Goal: Information Seeking & Learning: Learn about a topic

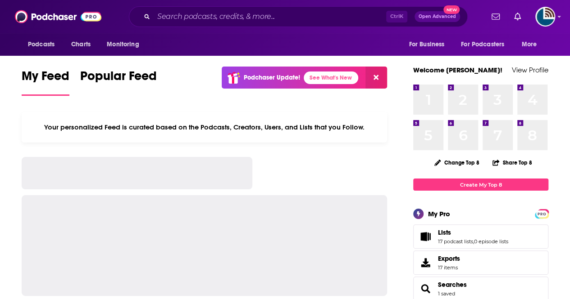
click at [535, 17] on div at bounding box center [521, 17] width 67 height 20
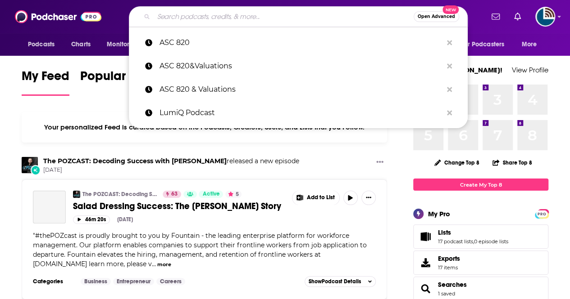
click at [169, 17] on input "Search podcasts, credits, & more..." at bounding box center [284, 16] width 260 height 14
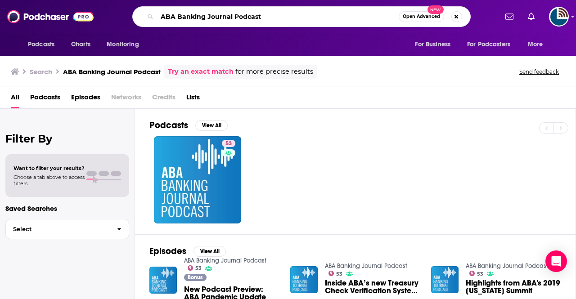
drag, startPoint x: 270, startPoint y: 15, endPoint x: 146, endPoint y: 16, distance: 123.9
click at [146, 16] on div "ABA Banking Journal Podcast Open Advanced New" at bounding box center [301, 16] width 339 height 21
type input "American Banker podcast"
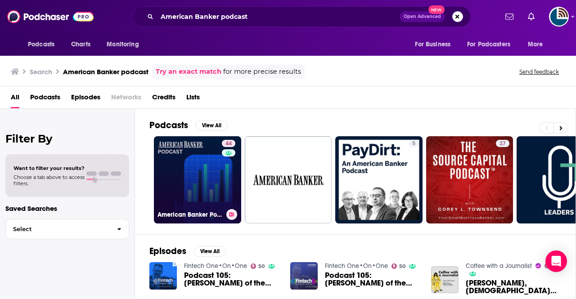
click at [183, 182] on link "44 American Banker Podcast" at bounding box center [197, 179] width 87 height 87
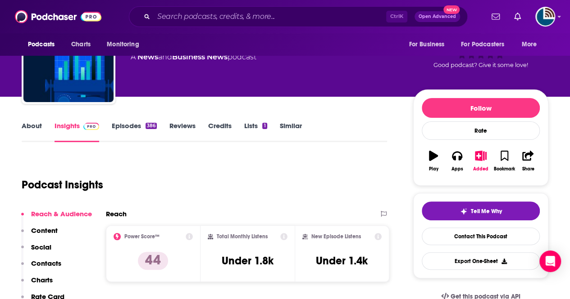
scroll to position [50, 0]
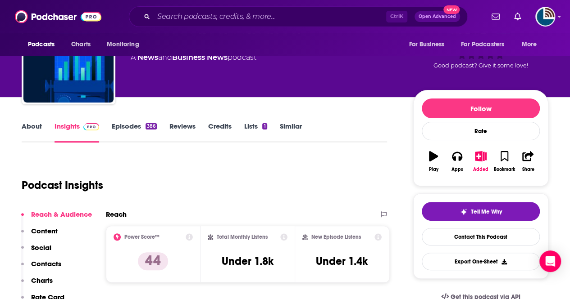
click at [125, 125] on link "Episodes 386" at bounding box center [134, 132] width 45 height 21
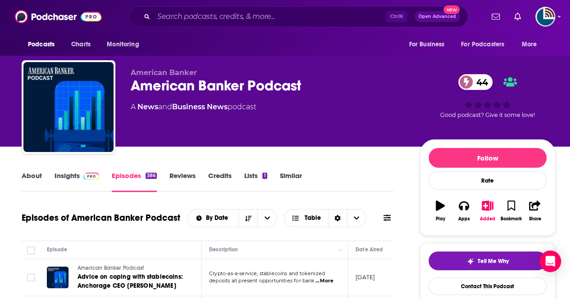
click at [65, 176] on link "Insights" at bounding box center [76, 182] width 45 height 21
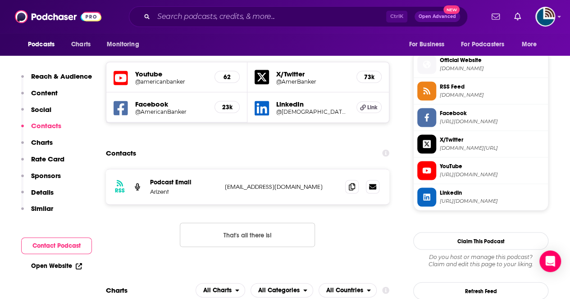
scroll to position [708, 0]
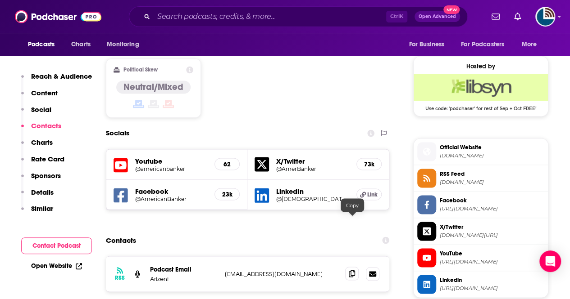
click at [351, 270] on icon at bounding box center [352, 273] width 6 height 7
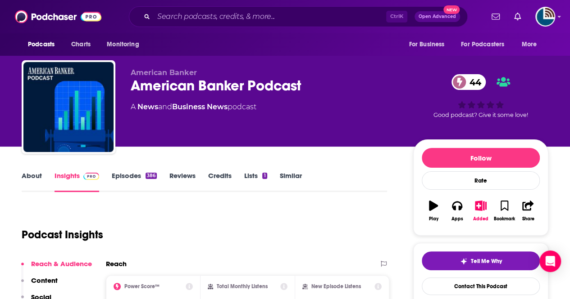
scroll to position [45, 0]
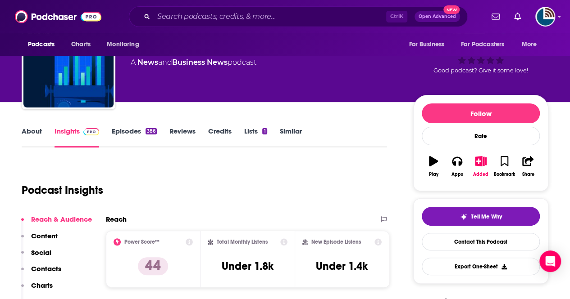
click at [36, 134] on link "About" at bounding box center [32, 137] width 20 height 21
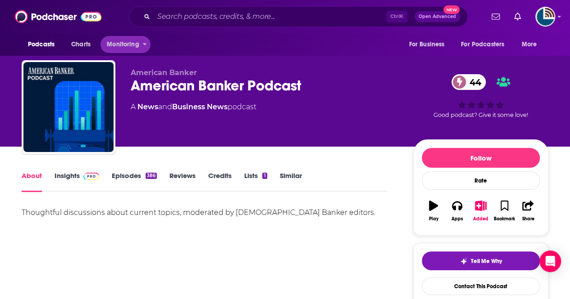
click at [177, 26] on div "Ctrl K Open Advanced New" at bounding box center [298, 16] width 339 height 21
click at [177, 17] on input "Search podcasts, credits, & more..." at bounding box center [270, 16] width 232 height 14
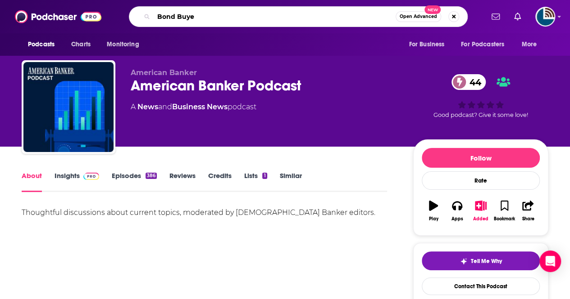
type input "Bond Buyer"
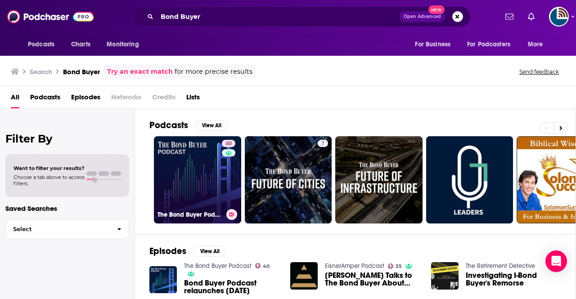
click at [194, 163] on link "40 The Bond Buyer Podcast" at bounding box center [197, 179] width 87 height 87
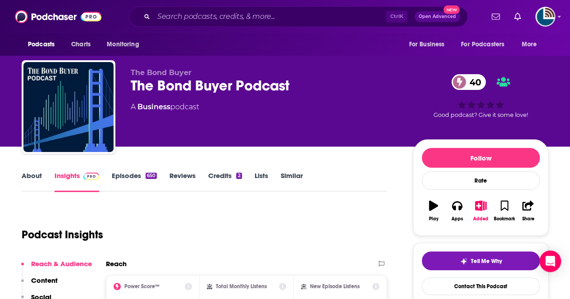
click at [25, 180] on link "About" at bounding box center [32, 182] width 20 height 21
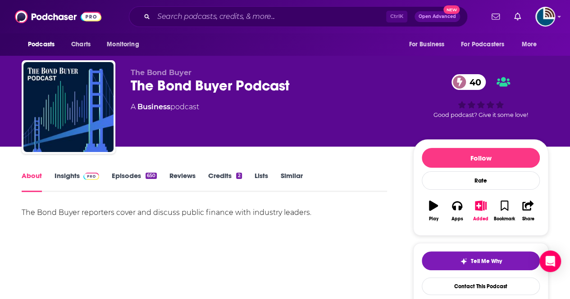
click at [136, 178] on link "Episodes 650" at bounding box center [134, 182] width 45 height 21
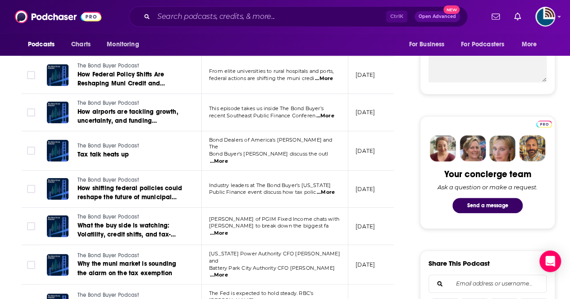
scroll to position [348, 0]
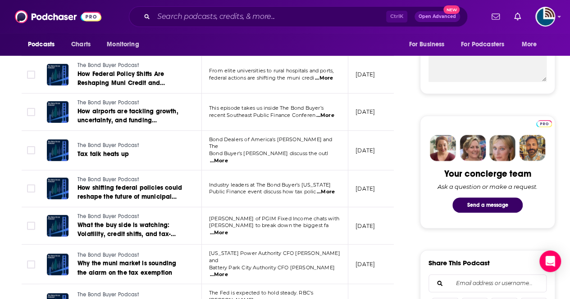
click at [331, 189] on span "...More" at bounding box center [326, 192] width 18 height 7
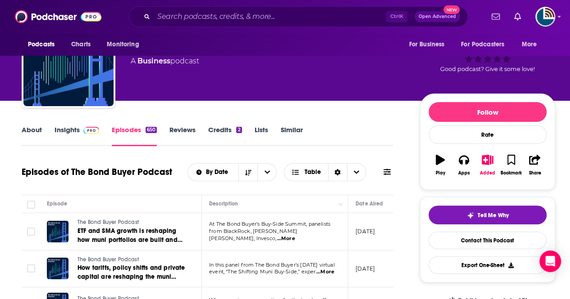
scroll to position [0, 0]
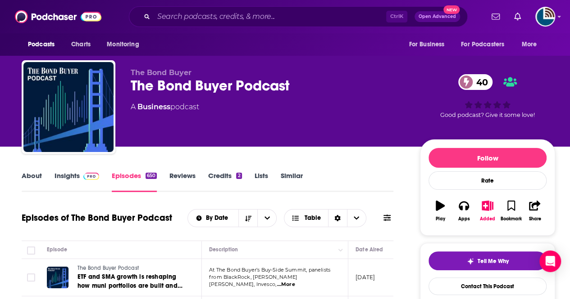
click at [183, 173] on link "Reviews" at bounding box center [182, 182] width 26 height 21
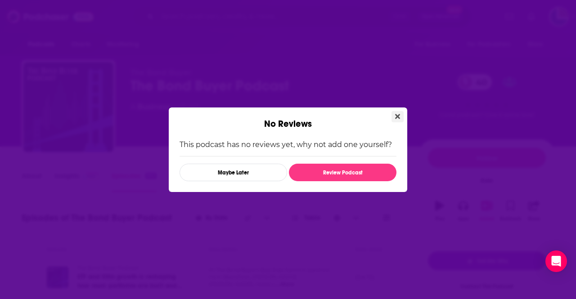
click at [395, 116] on icon "Close" at bounding box center [397, 116] width 5 height 7
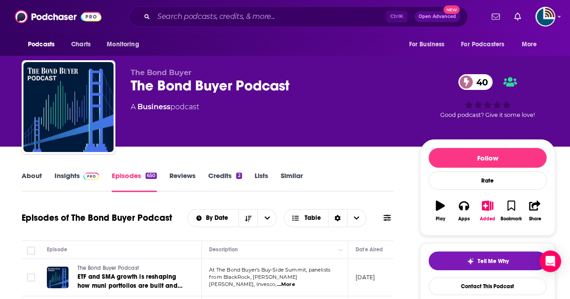
click at [66, 176] on link "Insights" at bounding box center [76, 182] width 45 height 21
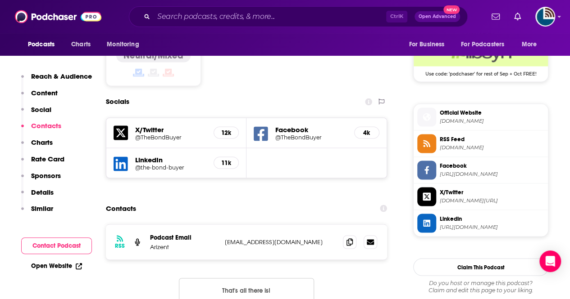
scroll to position [744, 0]
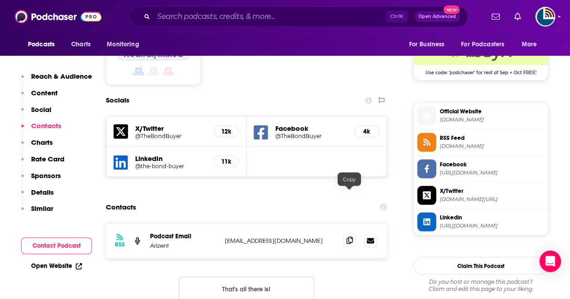
click at [350, 237] on icon at bounding box center [349, 240] width 6 height 7
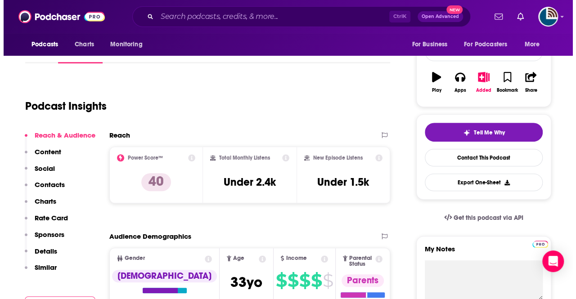
scroll to position [0, 0]
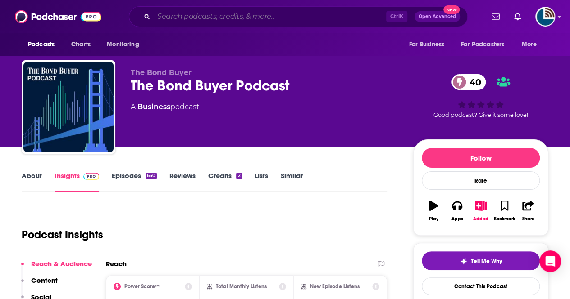
click at [176, 16] on input "Search podcasts, credits, & more..." at bounding box center [270, 16] width 232 height 14
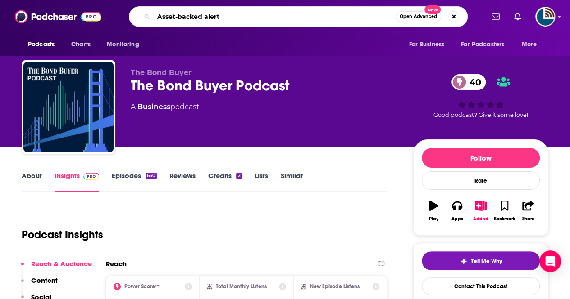
type input "Asset-backed alert"
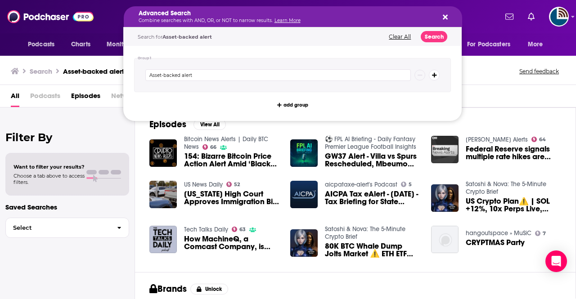
drag, startPoint x: 226, startPoint y: 12, endPoint x: 156, endPoint y: 11, distance: 70.3
click at [116, 6] on div "Advanced Search Combine searches with AND, OR, or NOT to narrow results. Learn …" at bounding box center [301, 16] width 392 height 21
drag, startPoint x: 239, startPoint y: 20, endPoint x: 149, endPoint y: 17, distance: 90.6
click at [111, 6] on div "Advanced Search Combine searches with AND, OR, or NOT to narrow results. Learn …" at bounding box center [301, 16] width 392 height 21
click at [177, 17] on div "Advanced Search Combine searches with AND, OR, or NOT to narrow results. Learn …" at bounding box center [286, 16] width 295 height 13
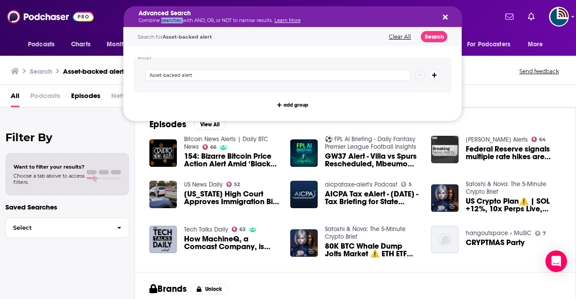
click at [445, 14] on icon "Search podcasts, credits, & more..." at bounding box center [445, 17] width 5 height 7
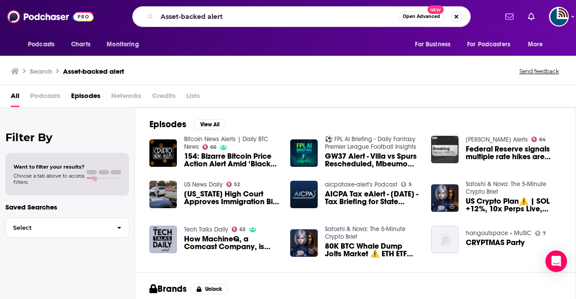
click at [460, 14] on button "Search podcasts, credits, & more..." at bounding box center [457, 16] width 11 height 11
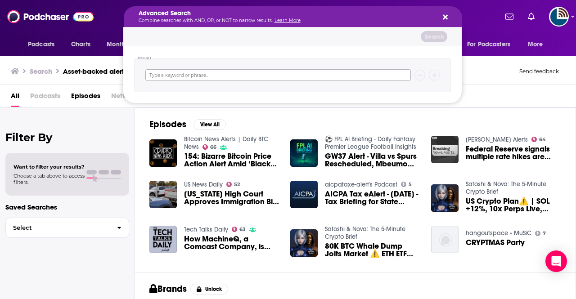
click at [196, 70] on input "Search podcasts, credits, & more..." at bounding box center [278, 75] width 266 height 12
click at [446, 16] on icon "Search podcasts, credits, & more..." at bounding box center [445, 17] width 5 height 7
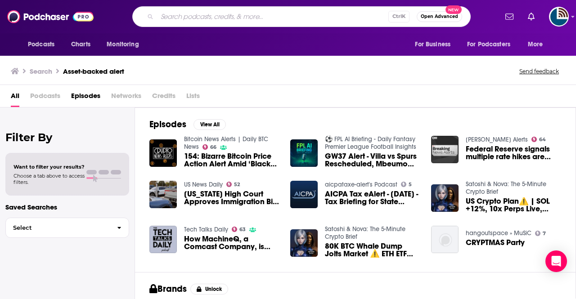
click at [160, 13] on input "Search podcasts, credits, & more..." at bounding box center [272, 16] width 231 height 14
type input "Bond Buyer"
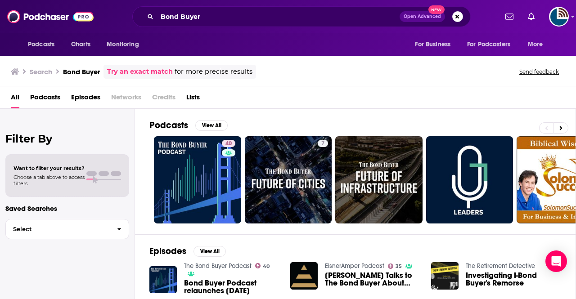
click at [16, 73] on icon at bounding box center [15, 71] width 8 height 6
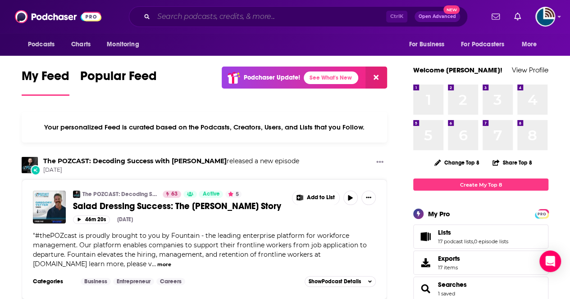
click at [186, 18] on input "Search podcasts, credits, & more..." at bounding box center [270, 16] width 232 height 14
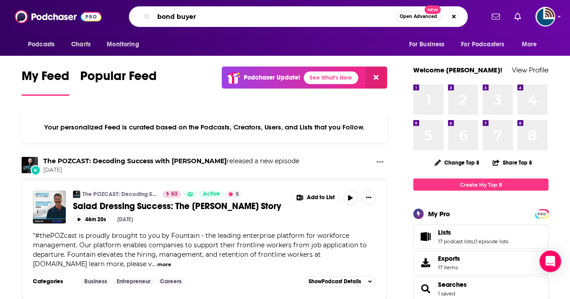
type input "bond buyer"
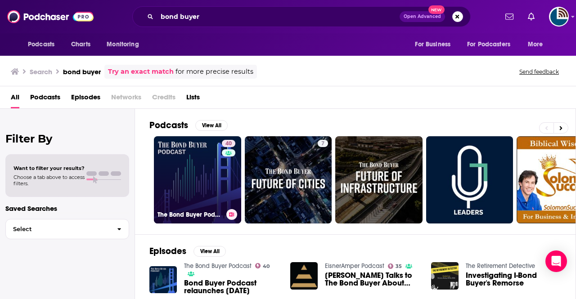
click at [205, 173] on link "40 The Bond Buyer Podcast" at bounding box center [197, 179] width 87 height 87
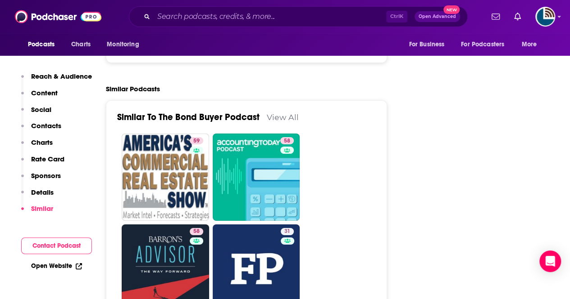
scroll to position [1506, 0]
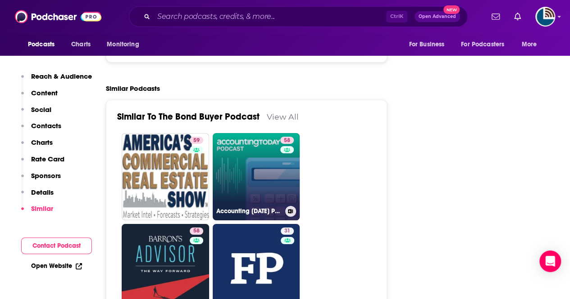
click at [252, 133] on link "58 Accounting Today Podcast" at bounding box center [256, 176] width 87 height 87
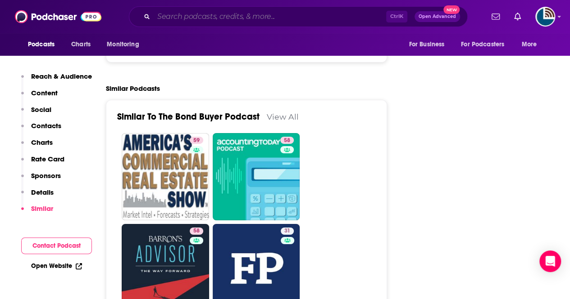
click at [232, 11] on input "Search podcasts, credits, & more..." at bounding box center [270, 16] width 232 height 14
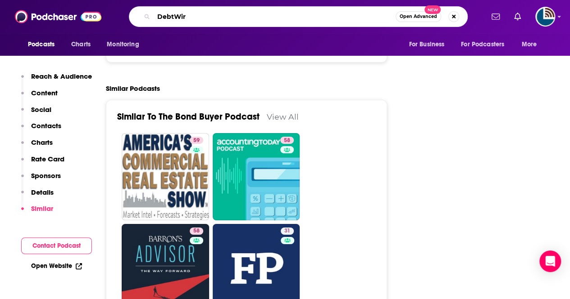
type input "DebtWire"
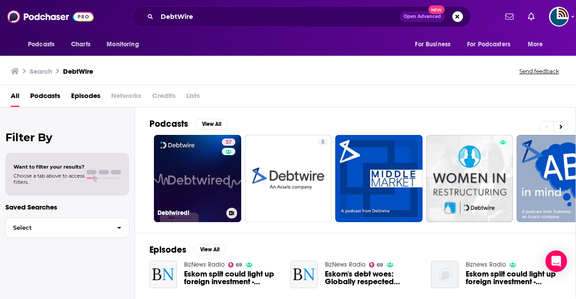
click at [183, 187] on link "37 Debtwired!" at bounding box center [197, 178] width 87 height 87
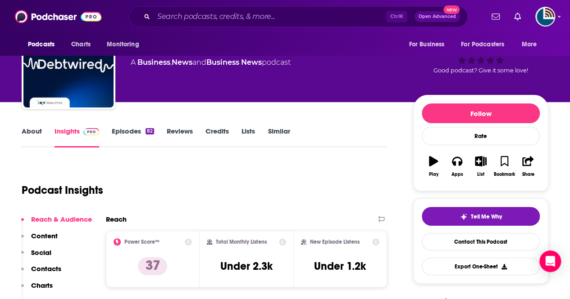
scroll to position [57, 0]
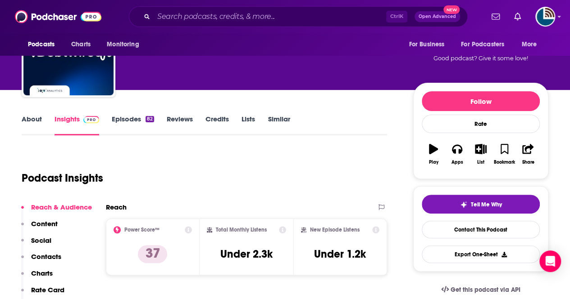
click at [126, 122] on link "Episodes 82" at bounding box center [133, 125] width 42 height 21
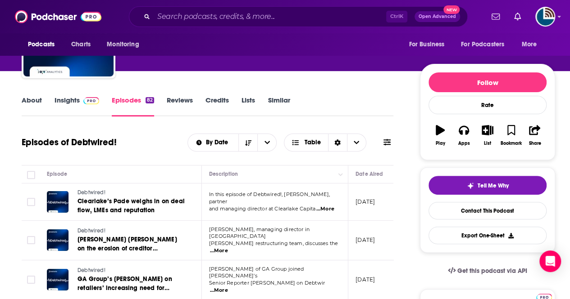
scroll to position [131, 0]
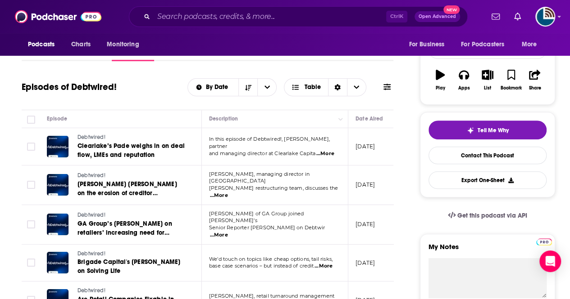
click at [331, 145] on p "In this episode of Debtwired!, James Pade, partner" at bounding box center [274, 143] width 131 height 14
click at [327, 150] on span "...More" at bounding box center [325, 153] width 18 height 7
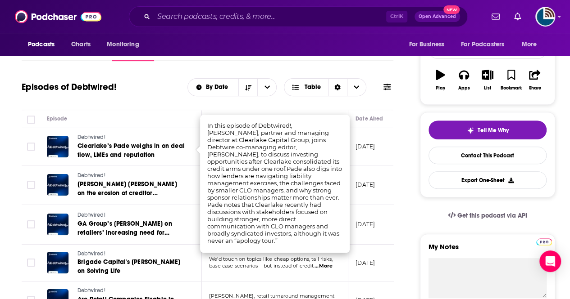
click at [171, 118] on div "Episode" at bounding box center [120, 118] width 147 height 11
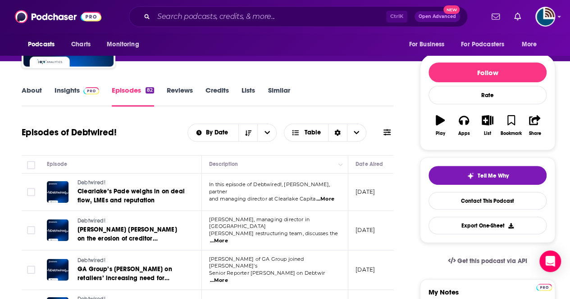
scroll to position [80, 0]
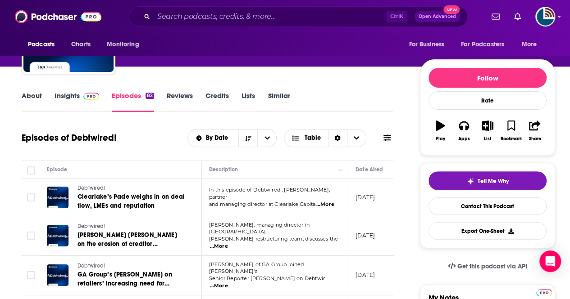
click at [68, 96] on link "Insights" at bounding box center [76, 101] width 45 height 21
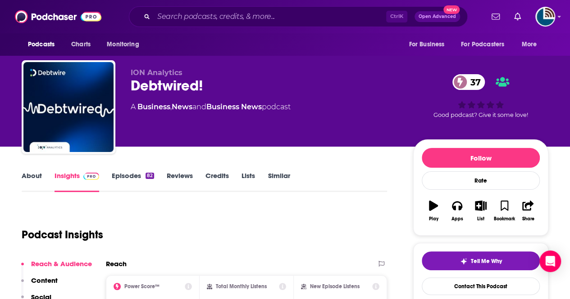
click at [32, 177] on link "About" at bounding box center [32, 182] width 20 height 21
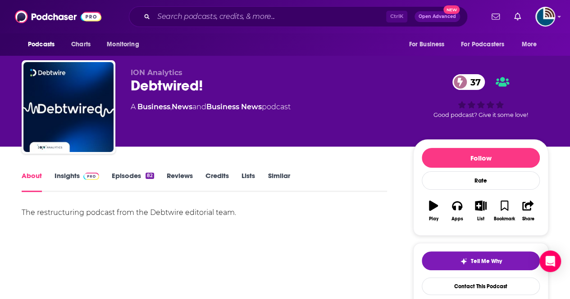
click at [68, 175] on link "Insights" at bounding box center [76, 182] width 45 height 21
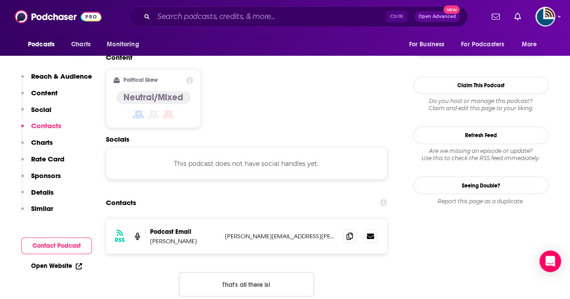
scroll to position [691, 0]
click at [349, 232] on icon at bounding box center [349, 235] width 6 height 7
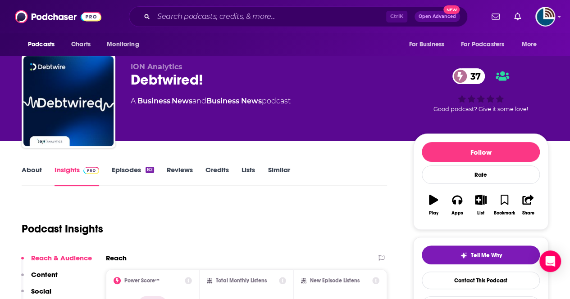
scroll to position [0, 0]
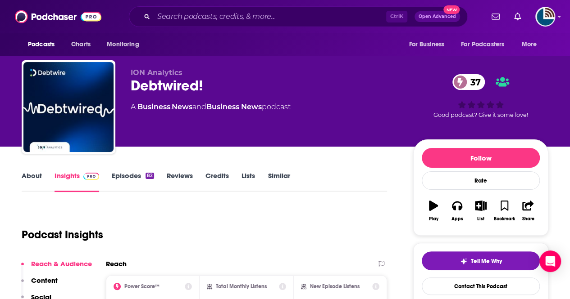
click at [220, 175] on link "Credits" at bounding box center [216, 182] width 23 height 21
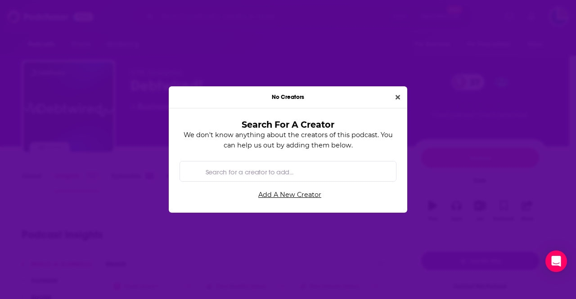
click at [393, 92] on div "No Creators" at bounding box center [288, 97] width 239 height 22
click at [399, 96] on icon "Close" at bounding box center [398, 97] width 5 height 5
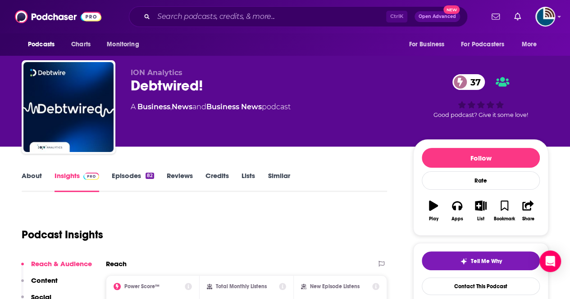
click at [119, 177] on link "Episodes 82" at bounding box center [133, 182] width 42 height 21
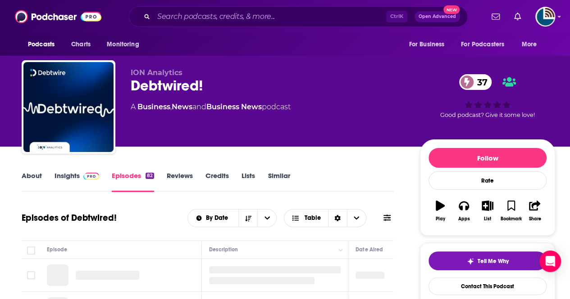
scroll to position [178, 0]
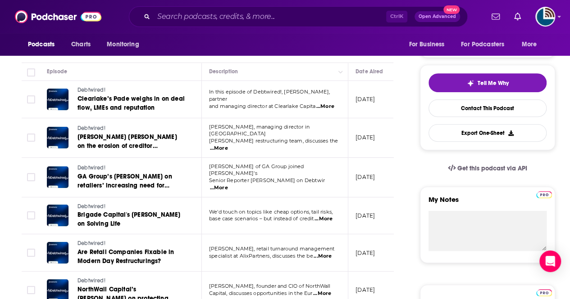
click at [332, 104] on span "...More" at bounding box center [325, 106] width 18 height 7
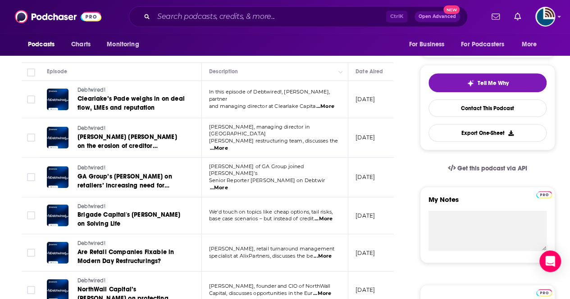
click at [326, 216] on span "...More" at bounding box center [323, 219] width 18 height 7
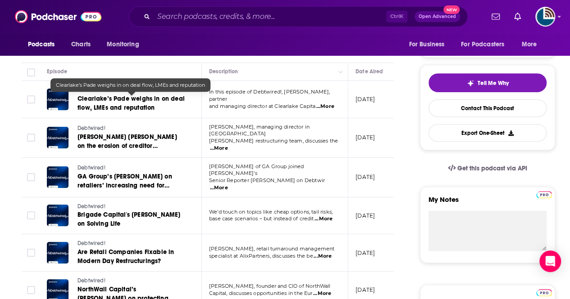
click at [107, 100] on span "Clearlake’s Pade weighs in on deal flow, LMEs and reputation" at bounding box center [130, 103] width 107 height 17
click at [184, 23] on input "Search podcasts, credits, & more..." at bounding box center [270, 16] width 232 height 14
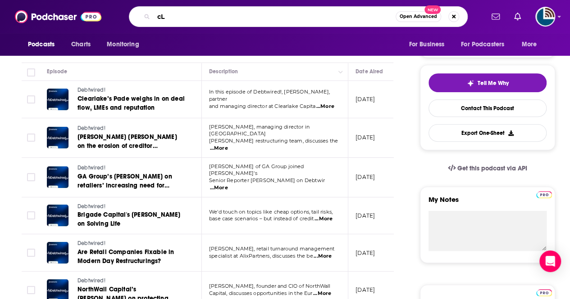
type input "c"
type input "Cloud 9fIN"
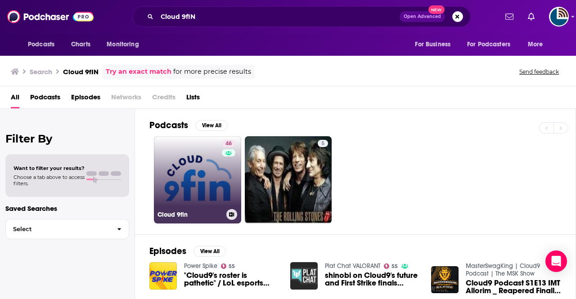
click at [198, 175] on link "46 Cloud 9fin" at bounding box center [197, 179] width 87 height 87
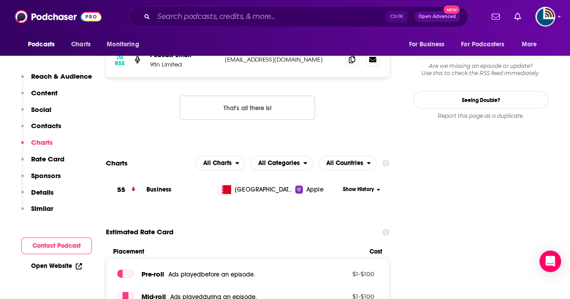
scroll to position [758, 0]
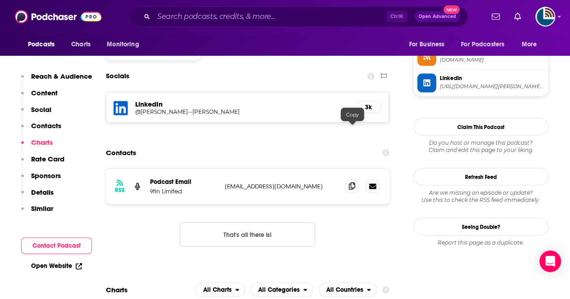
click at [348, 179] on span at bounding box center [352, 186] width 14 height 14
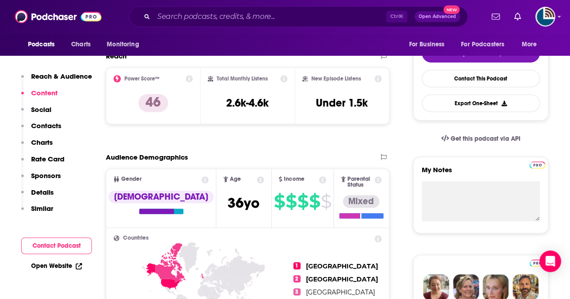
scroll to position [0, 0]
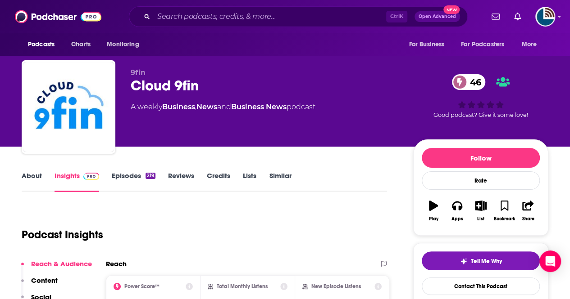
click at [120, 172] on link "Episodes 219" at bounding box center [134, 182] width 44 height 21
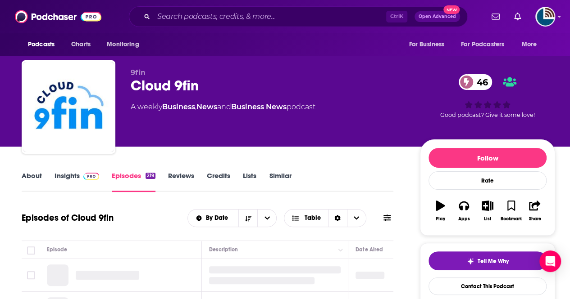
click at [68, 170] on div "About Insights Episodes 219 Reviews Credits Lists Similar" at bounding box center [208, 181] width 372 height 22
click at [68, 175] on link "Insights" at bounding box center [76, 182] width 45 height 21
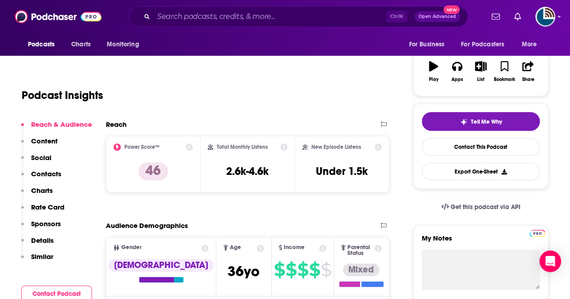
click at [53, 172] on p "Contacts" at bounding box center [46, 174] width 30 height 9
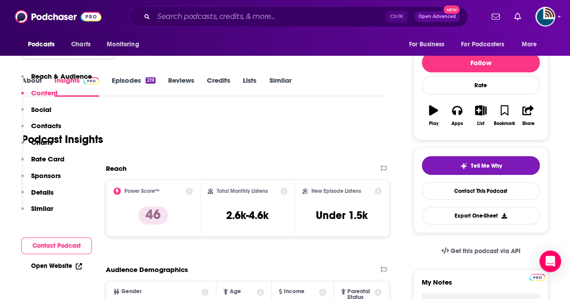
scroll to position [23, 0]
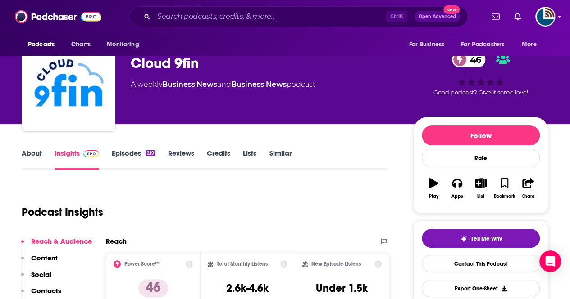
click at [35, 158] on link "About" at bounding box center [32, 159] width 20 height 21
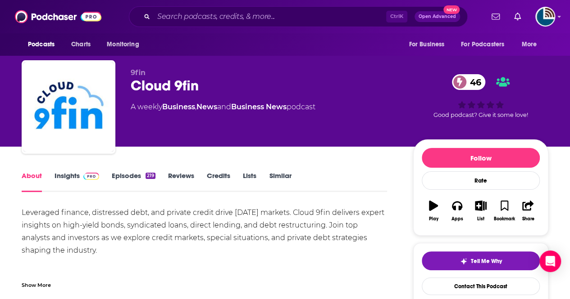
drag, startPoint x: 100, startPoint y: 250, endPoint x: 18, endPoint y: 206, distance: 93.1
copy div "Leveraged finance, distressed debt, and private credit drive today’s markets. C…"
click at [221, 19] on input "Search podcasts, credits, & more..." at bounding box center [270, 16] width 232 height 14
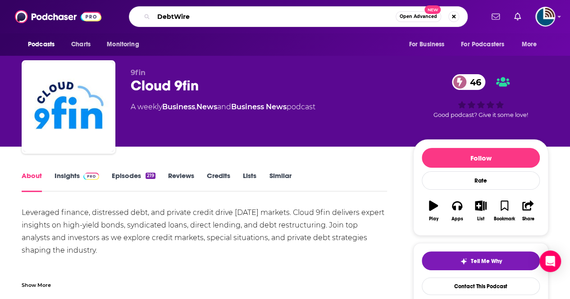
type input "DebtWired"
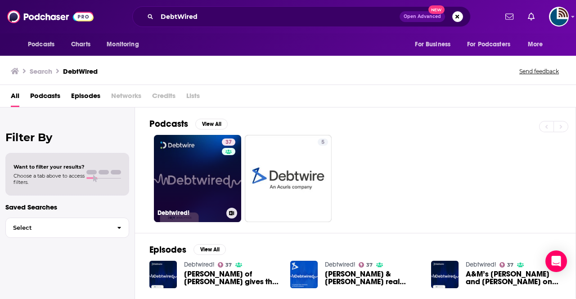
click at [184, 167] on link "37 Debtwired!" at bounding box center [197, 178] width 87 height 87
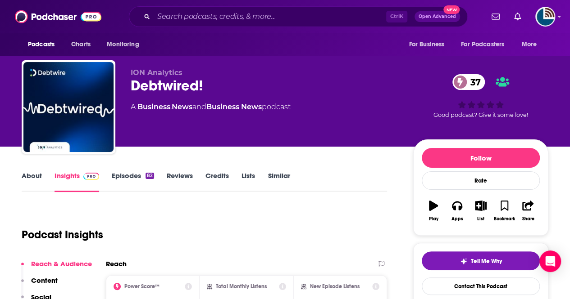
click at [33, 172] on link "About" at bounding box center [32, 182] width 20 height 21
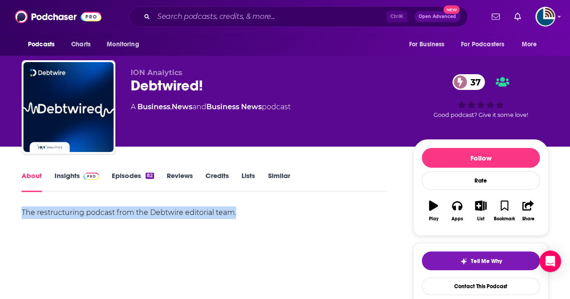
drag, startPoint x: 236, startPoint y: 213, endPoint x: 16, endPoint y: 218, distance: 219.8
copy div "The restructuring podcast from the Debtwire editorial team."
click at [204, 15] on input "Search podcasts, credits, & more..." at bounding box center [270, 16] width 232 height 14
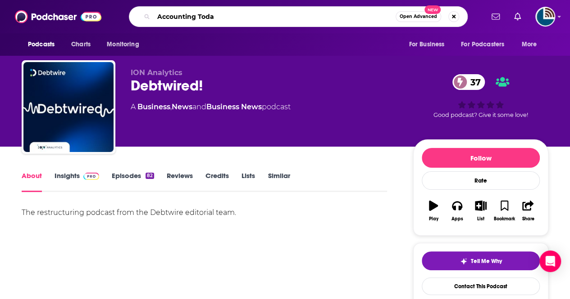
type input "Accounting Today"
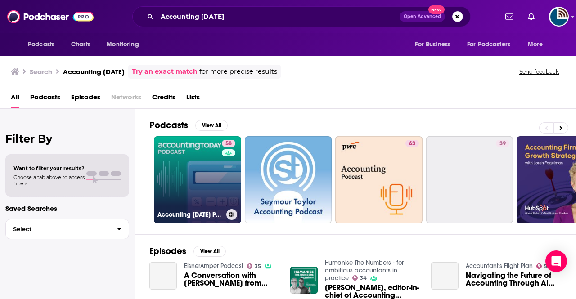
click at [179, 152] on link "58 Accounting Today Podcast" at bounding box center [197, 179] width 87 height 87
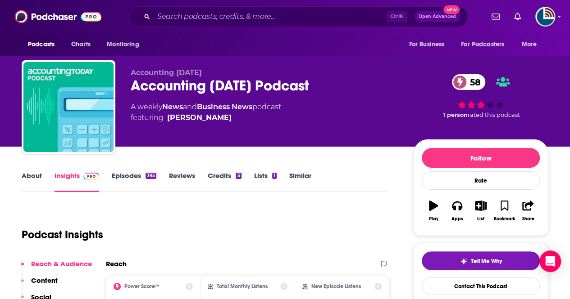
click at [36, 173] on link "About" at bounding box center [32, 182] width 20 height 21
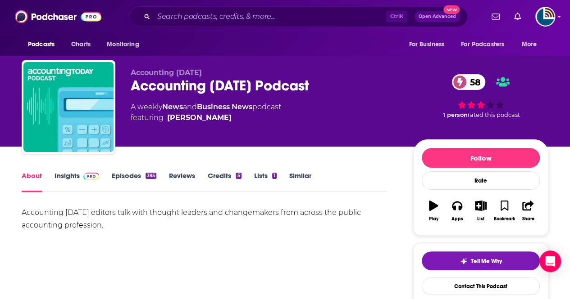
drag, startPoint x: 115, startPoint y: 227, endPoint x: 7, endPoint y: 209, distance: 109.0
copy div "Accounting Today’s editors talk with thought leaders and changemakers from acro…"
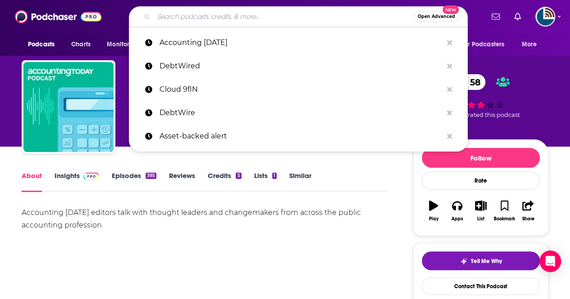
click at [164, 10] on input "Search podcasts, credits, & more..." at bounding box center [284, 16] width 260 height 14
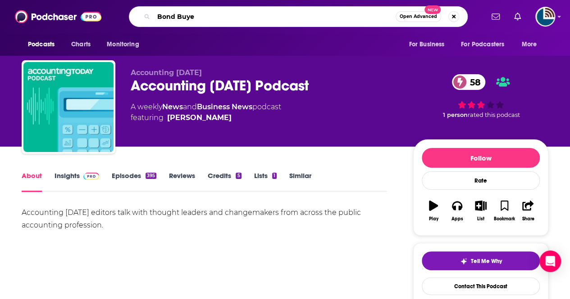
type input "Bond Buyer"
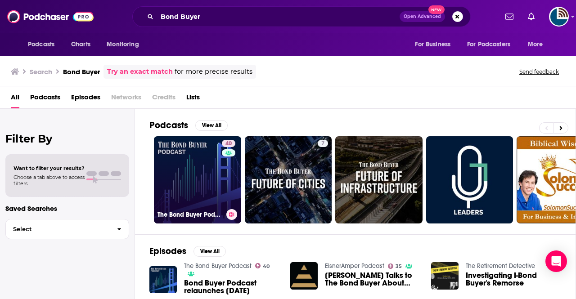
click at [195, 153] on link "40 The Bond Buyer Podcast" at bounding box center [197, 179] width 87 height 87
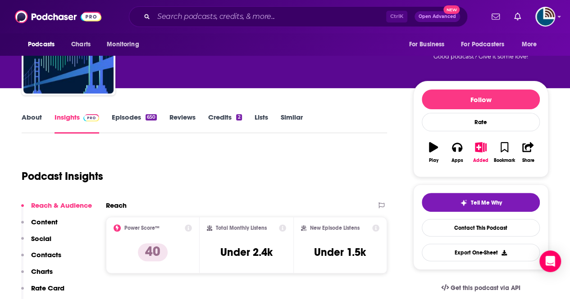
scroll to position [59, 0]
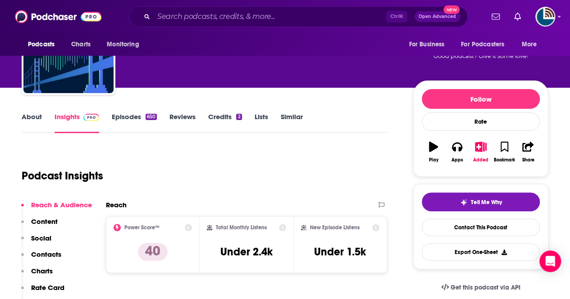
click at [31, 115] on link "About" at bounding box center [32, 123] width 20 height 21
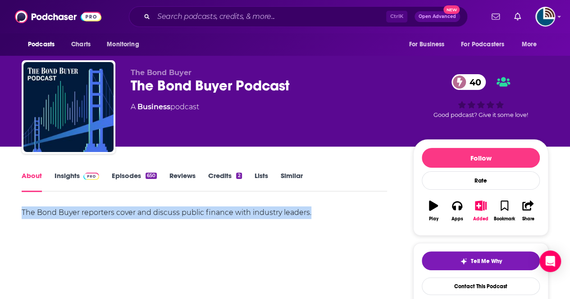
drag, startPoint x: 323, startPoint y: 209, endPoint x: 1, endPoint y: 203, distance: 322.1
copy div "The Bond Buyer reporters cover and discuss public finance with industry leaders."
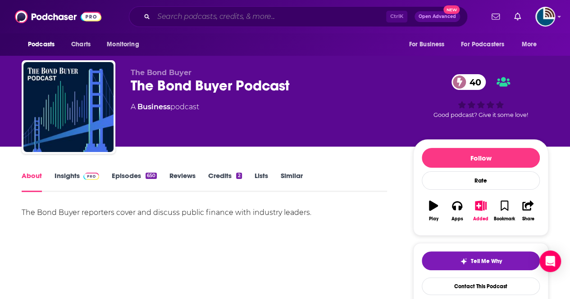
click at [173, 18] on input "Search podcasts, credits, & more..." at bounding box center [270, 16] width 232 height 14
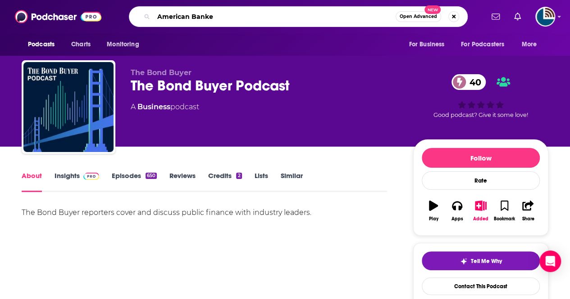
type input "American Banker"
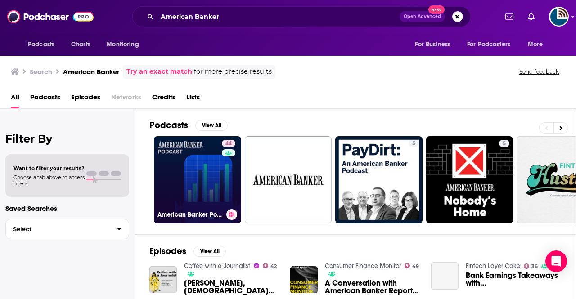
click at [164, 166] on link "44 American Banker Podcast" at bounding box center [197, 179] width 87 height 87
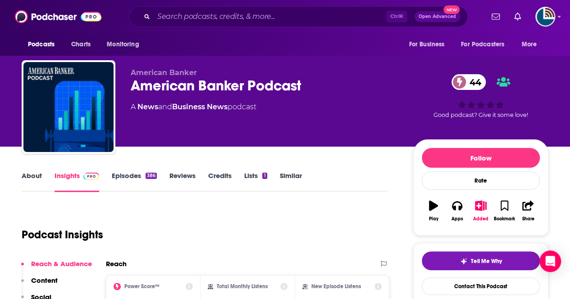
click at [32, 185] on link "About" at bounding box center [32, 182] width 20 height 21
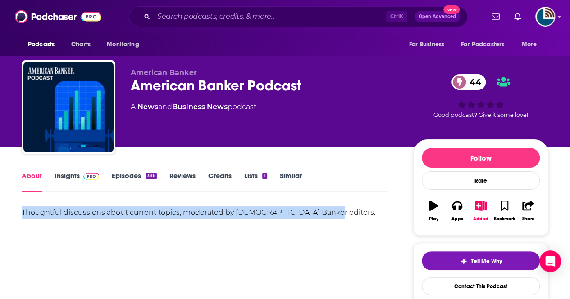
drag, startPoint x: 335, startPoint y: 211, endPoint x: 9, endPoint y: 207, distance: 326.1
copy div "Thoughtful discussions about current topics, moderated by American Banker edito…"
click at [172, 10] on input "Search podcasts, credits, & more..." at bounding box center [270, 16] width 232 height 14
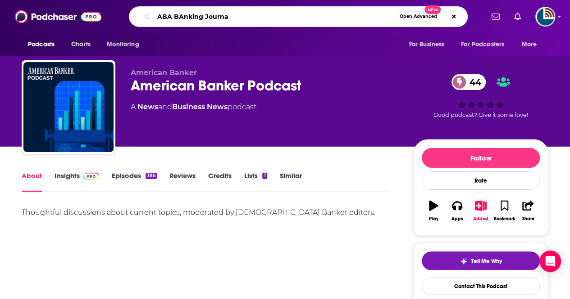
type input "ABA BAnking Journal"
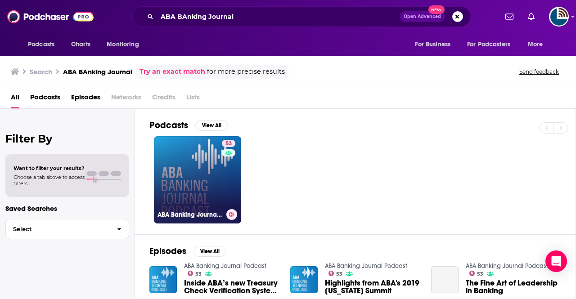
click at [188, 143] on link "53 ABA Banking Journal Podcast" at bounding box center [197, 179] width 87 height 87
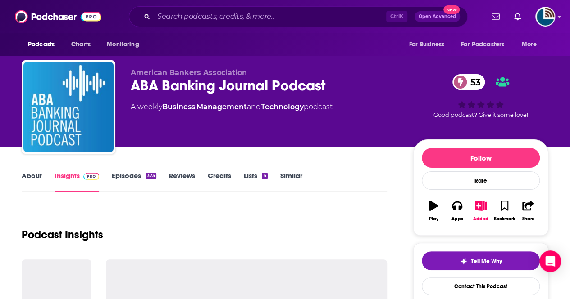
click at [37, 175] on link "About" at bounding box center [32, 182] width 20 height 21
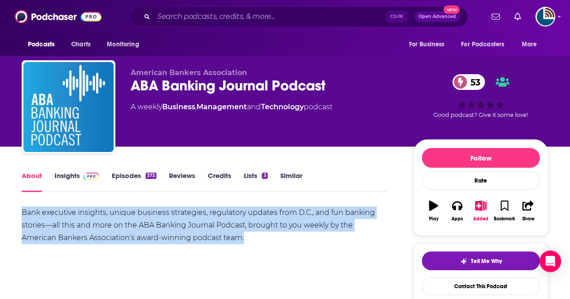
drag, startPoint x: 250, startPoint y: 240, endPoint x: 12, endPoint y: 207, distance: 240.2
copy div "Bank executive insights, unique business strategies, regulatory updates from D.…"
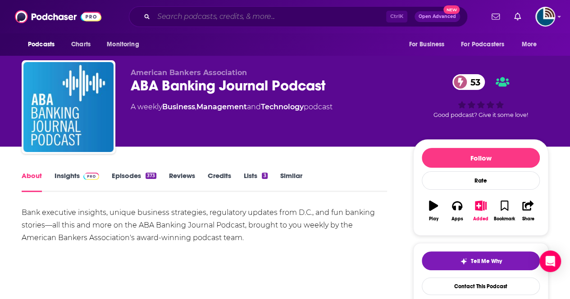
click at [209, 17] on input "Search podcasts, credits, & more..." at bounding box center [270, 16] width 232 height 14
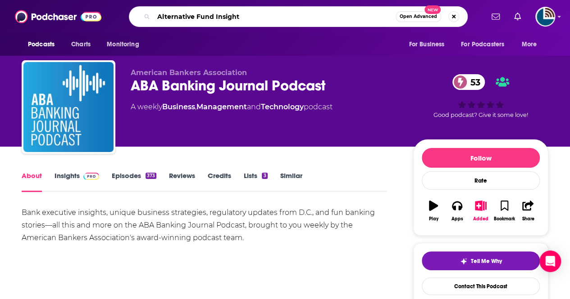
type input "Alternative Fund Insights"
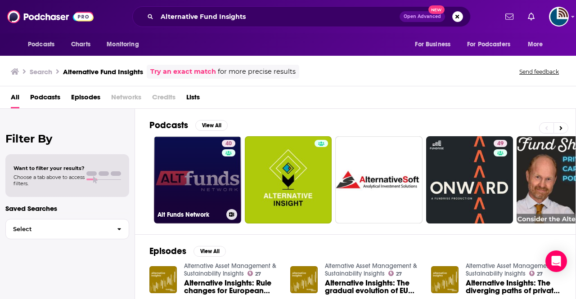
click at [182, 162] on link "40 Alt Funds Network" at bounding box center [197, 179] width 87 height 87
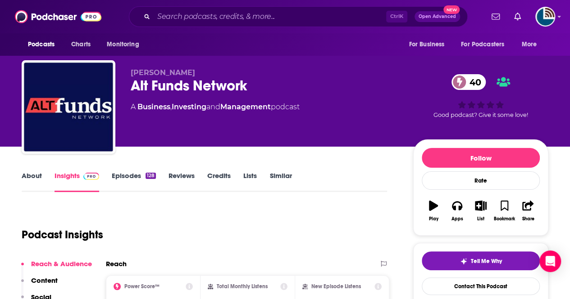
click at [126, 172] on link "Episodes 128" at bounding box center [134, 182] width 44 height 21
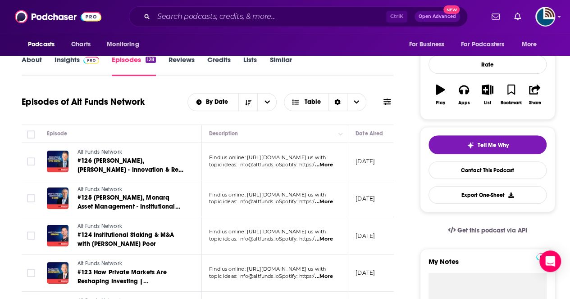
click at [330, 166] on span "...More" at bounding box center [324, 165] width 18 height 7
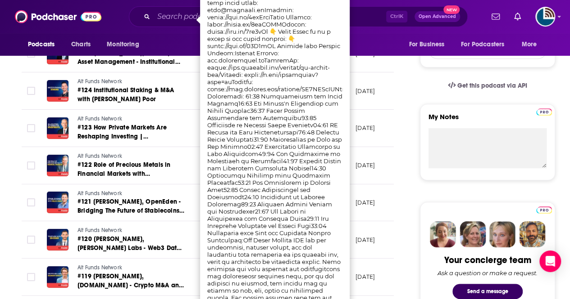
scroll to position [262, 0]
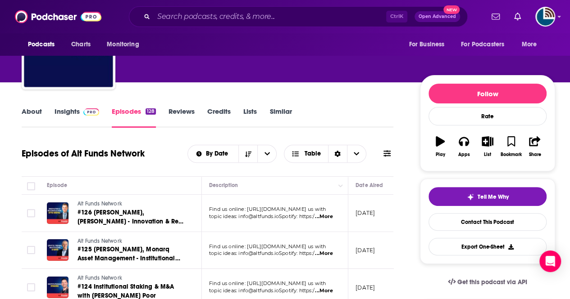
scroll to position [44, 0]
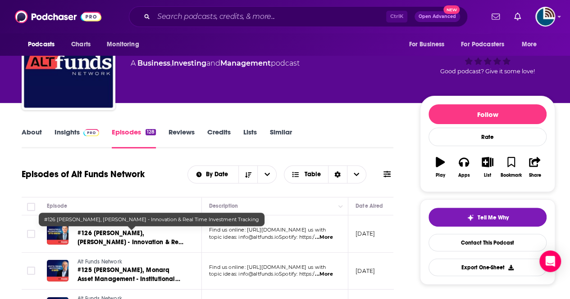
click at [128, 234] on span "#126 Patrick Clancy, Otto - Innovation & Real Time Investment Tracking" at bounding box center [130, 243] width 107 height 26
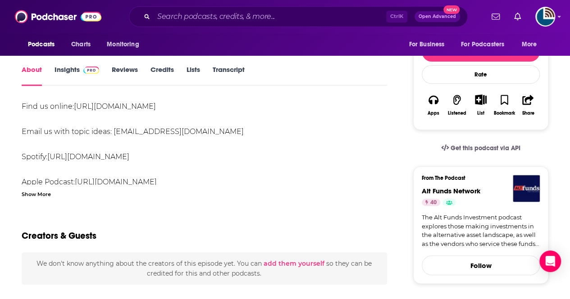
scroll to position [134, 0]
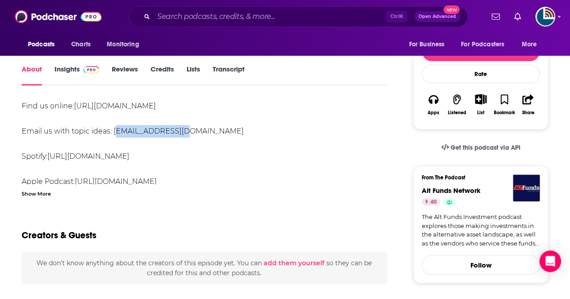
drag, startPoint x: 180, startPoint y: 130, endPoint x: 113, endPoint y: 134, distance: 66.4
copy div "info@altfunds.io"
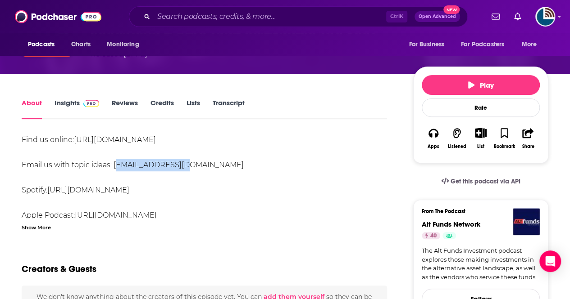
scroll to position [0, 0]
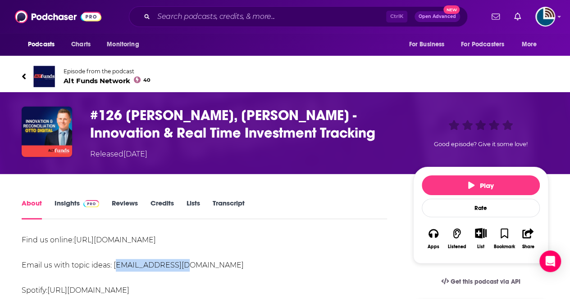
click at [69, 210] on link "Insights" at bounding box center [76, 209] width 45 height 21
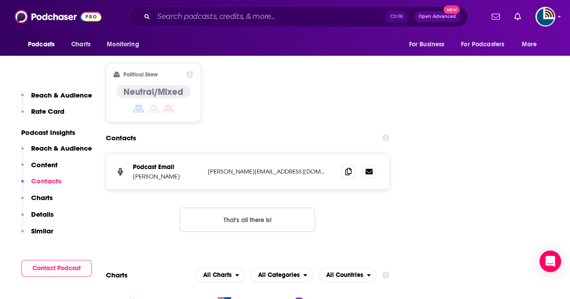
scroll to position [898, 0]
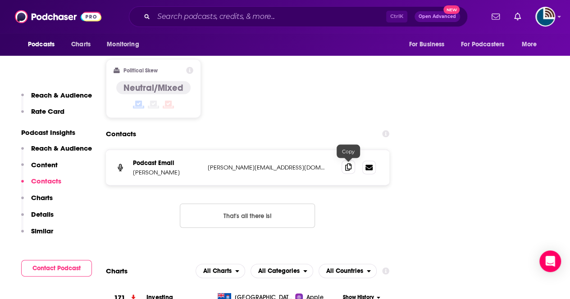
click at [345, 166] on span at bounding box center [348, 168] width 14 height 14
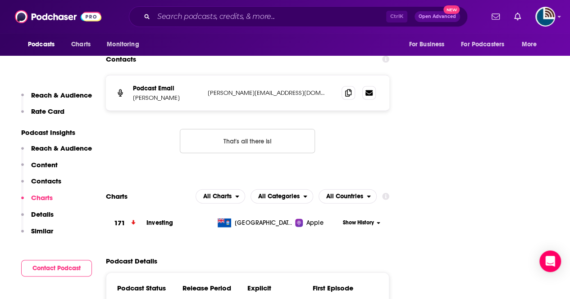
scroll to position [791, 0]
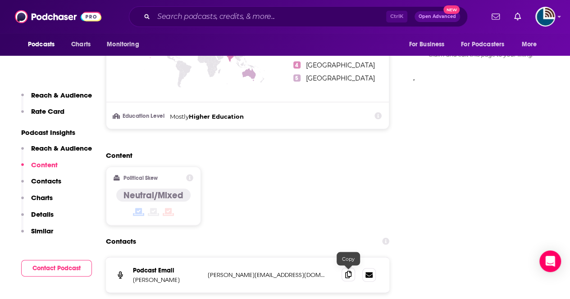
click at [349, 274] on icon at bounding box center [348, 274] width 6 height 7
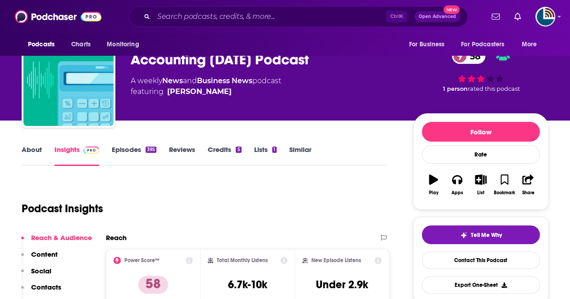
scroll to position [26, 0]
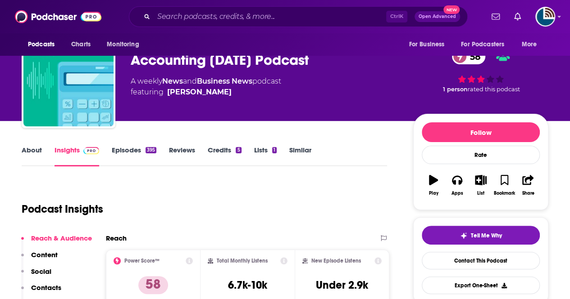
click at [123, 150] on link "Episodes 395" at bounding box center [134, 156] width 45 height 21
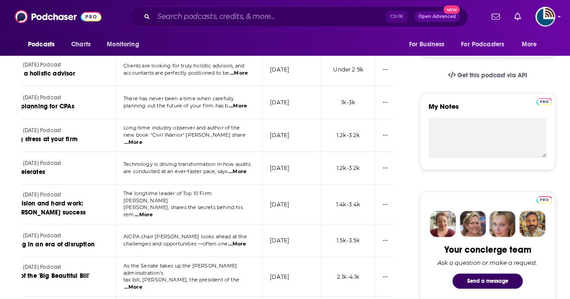
scroll to position [272, 0]
click at [240, 240] on span "...More" at bounding box center [237, 243] width 18 height 7
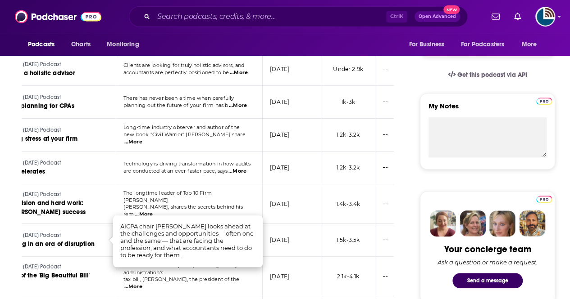
click at [205, 187] on td "The longtime leader of Top 10 Firm Marcum, Jeff Weiner, shares the secrets behi…" at bounding box center [189, 205] width 146 height 40
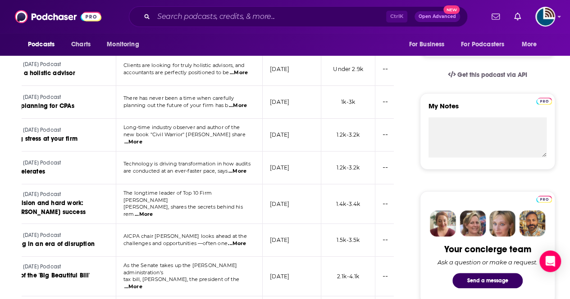
click at [142, 284] on span "...More" at bounding box center [133, 287] width 18 height 7
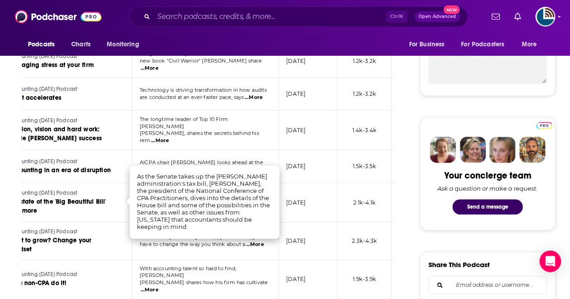
scroll to position [354, 0]
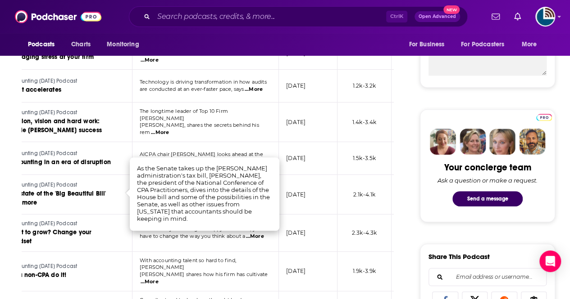
click at [205, 272] on span "Peterson shares how his firm has cultivate" at bounding box center [204, 275] width 128 height 6
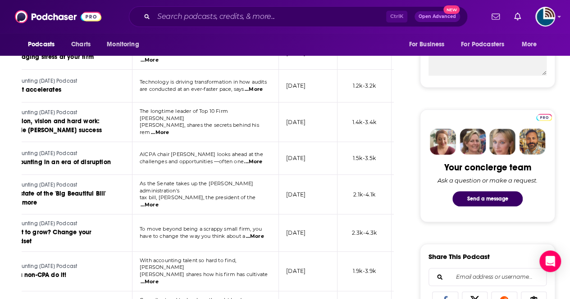
click at [254, 233] on span "...More" at bounding box center [254, 236] width 18 height 7
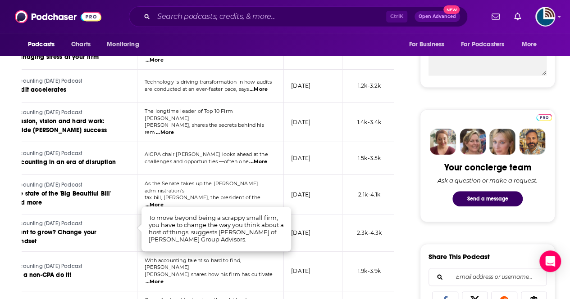
scroll to position [0, 56]
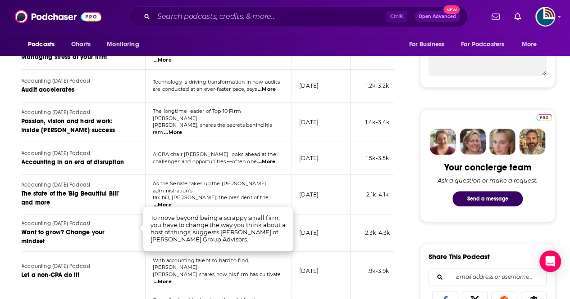
click at [200, 258] on span "With accounting talent so hard to find, Paul" at bounding box center [201, 265] width 96 height 14
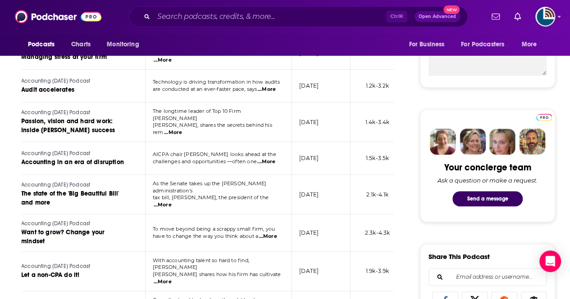
click at [172, 279] on span "...More" at bounding box center [163, 282] width 18 height 7
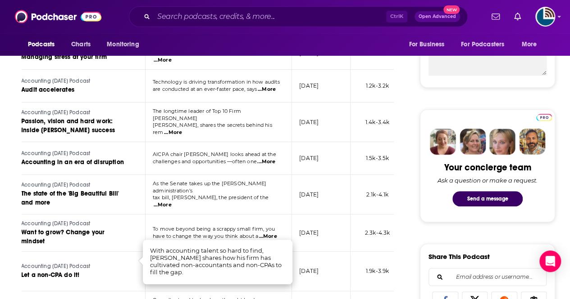
click at [227, 206] on td "As the Senate takes up the Trump administration's tax bill, Neil Fishman, the p…" at bounding box center [218, 195] width 146 height 40
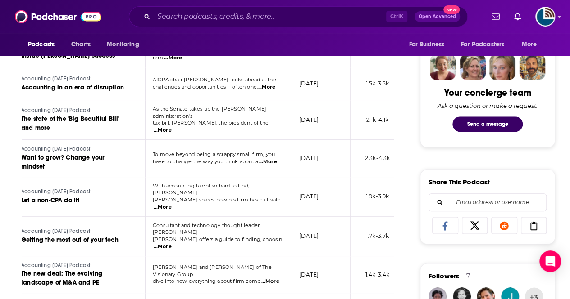
scroll to position [432, 0]
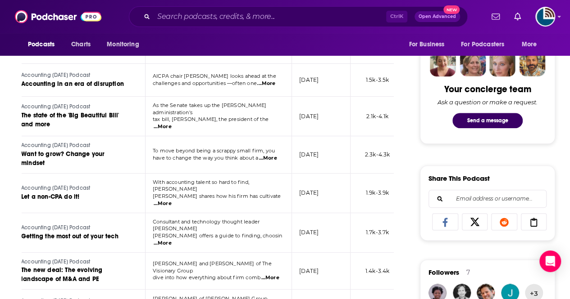
click at [270, 275] on span "...More" at bounding box center [270, 278] width 18 height 7
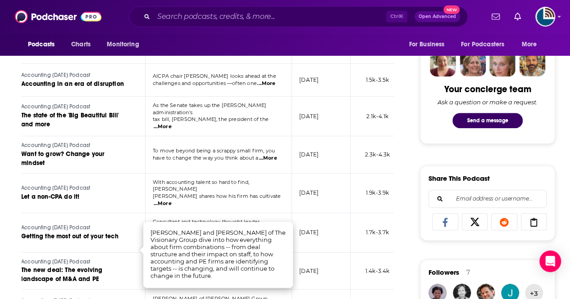
click at [222, 213] on td "Consultant and technology thought leader Seth Fineberg offers a guide to findin…" at bounding box center [218, 233] width 146 height 40
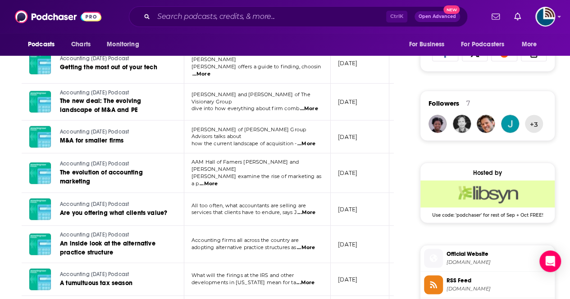
scroll to position [631, 0]
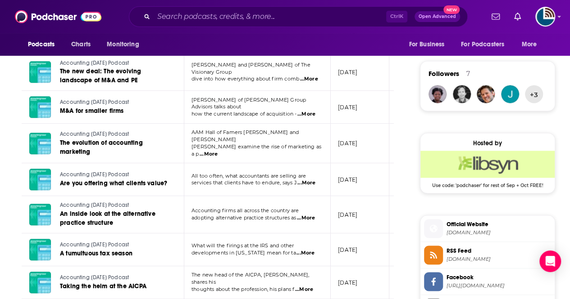
click at [307, 215] on span "...More" at bounding box center [306, 218] width 18 height 7
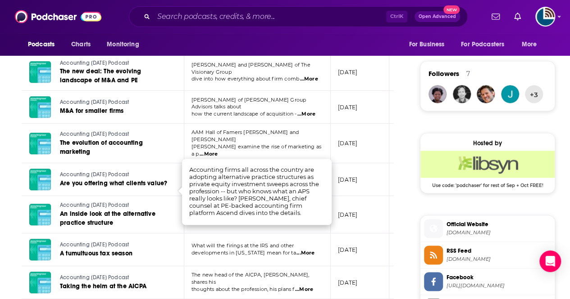
click at [250, 272] on span "The new head of the AICPA, Mark Koziel, shares his" at bounding box center [250, 279] width 118 height 14
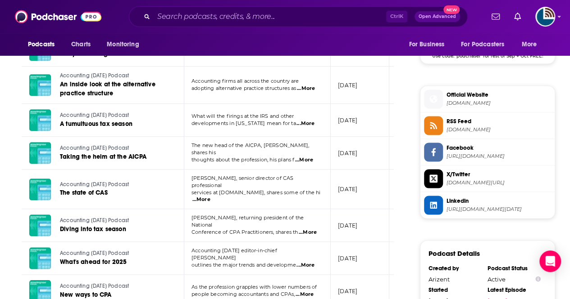
scroll to position [773, 0]
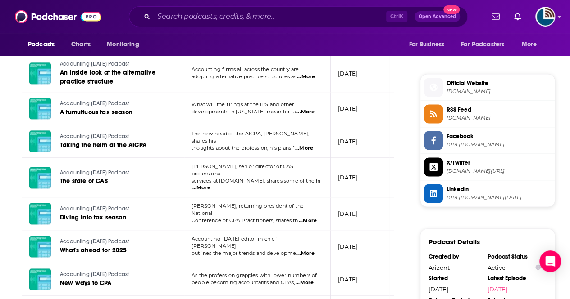
click at [308, 218] on span "...More" at bounding box center [308, 221] width 18 height 7
click at [243, 231] on td "Accounting Today editor-in-chief Dan Hood outlines the major trends and develop…" at bounding box center [257, 247] width 146 height 33
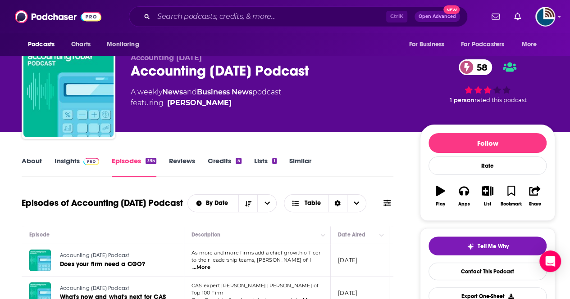
scroll to position [0, 0]
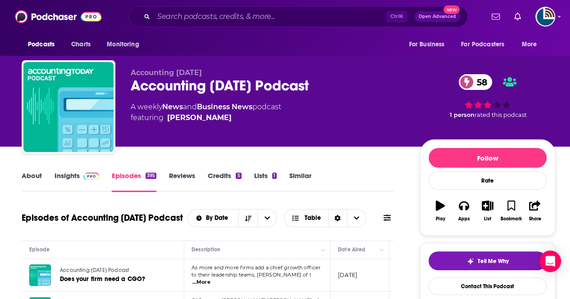
drag, startPoint x: 209, startPoint y: 159, endPoint x: 71, endPoint y: 180, distance: 139.9
click at [71, 180] on link "Insights" at bounding box center [76, 182] width 45 height 21
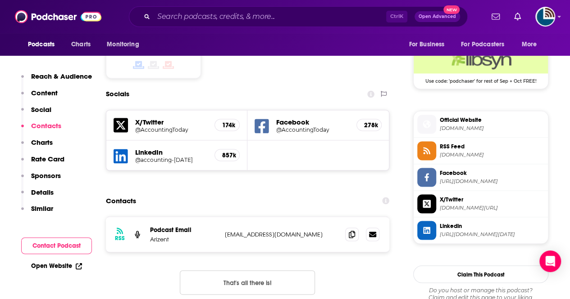
scroll to position [746, 0]
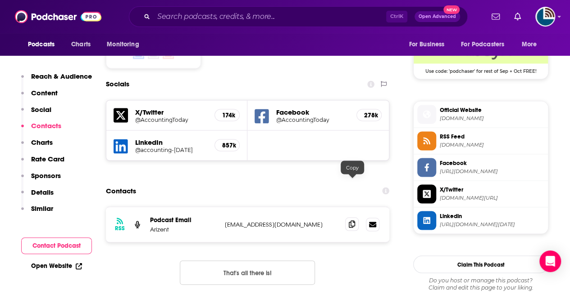
click at [352, 221] on icon at bounding box center [352, 224] width 6 height 7
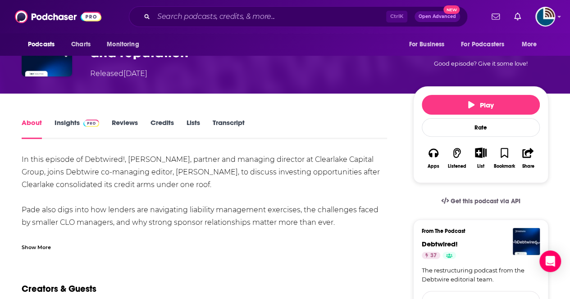
scroll to position [80, 0]
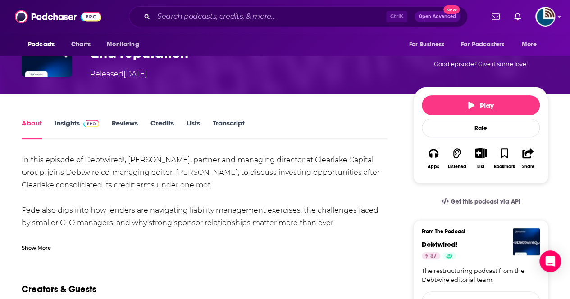
click at [68, 124] on link "Insights" at bounding box center [76, 129] width 45 height 21
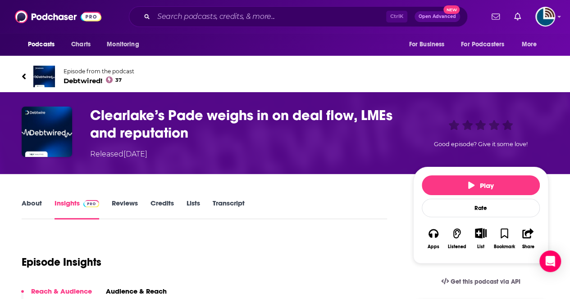
click at [228, 207] on link "Transcript" at bounding box center [229, 209] width 32 height 21
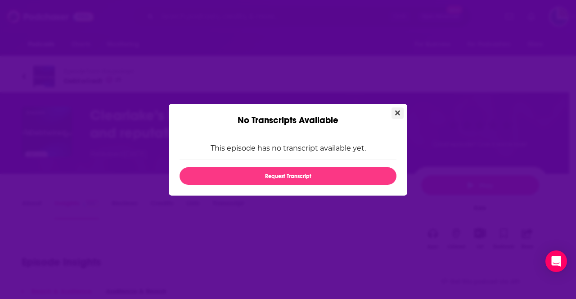
click at [398, 114] on icon "Close" at bounding box center [397, 112] width 5 height 5
